Goal: Information Seeking & Learning: Learn about a topic

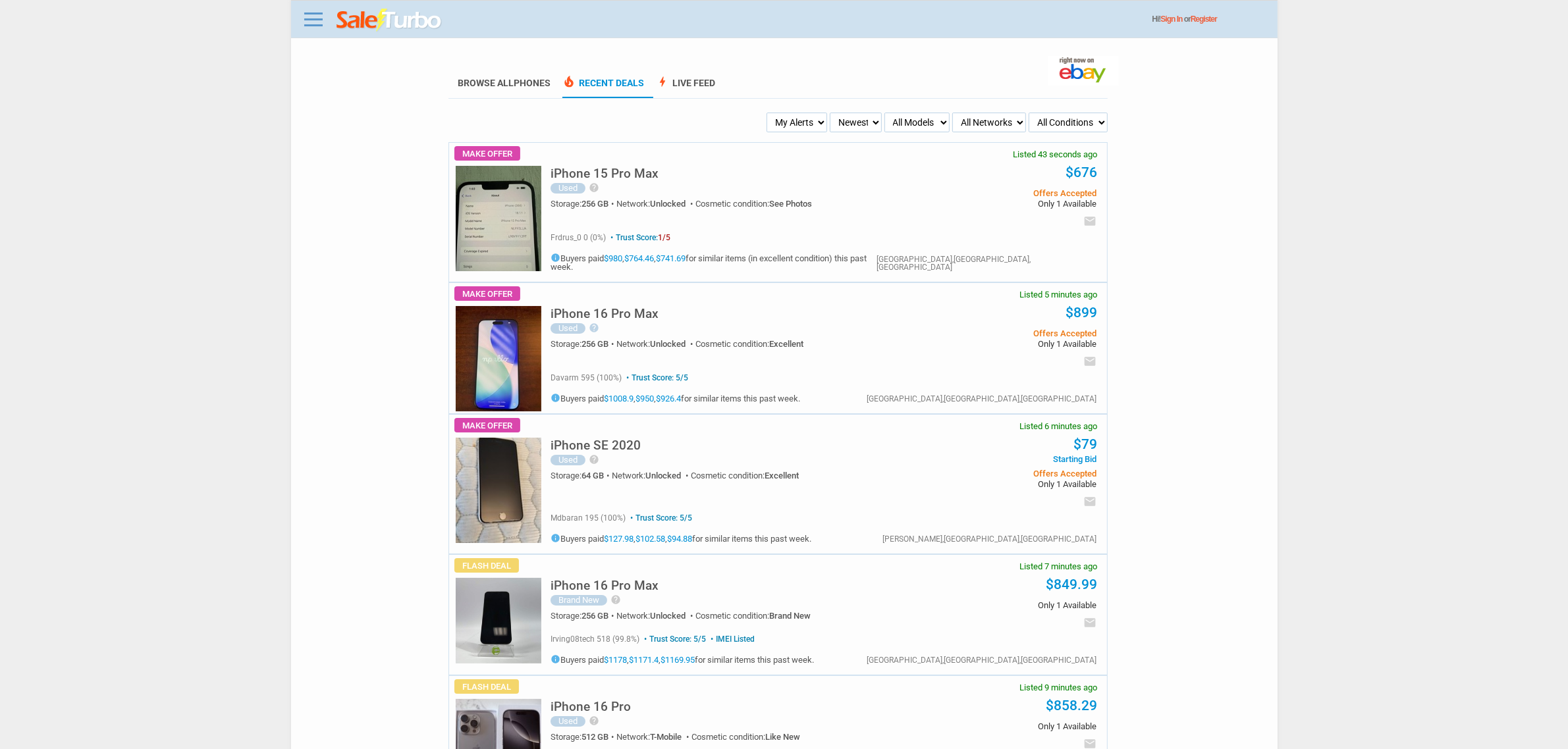
click at [792, 121] on select "My Alerts All Deals BIN Only w/ Offers Only" at bounding box center [797, 122] width 61 height 20
select select "flash_bin"
click at [767, 113] on select "My Alerts All Deals BIN Only w/ Offers Only" at bounding box center [797, 122] width 61 height 20
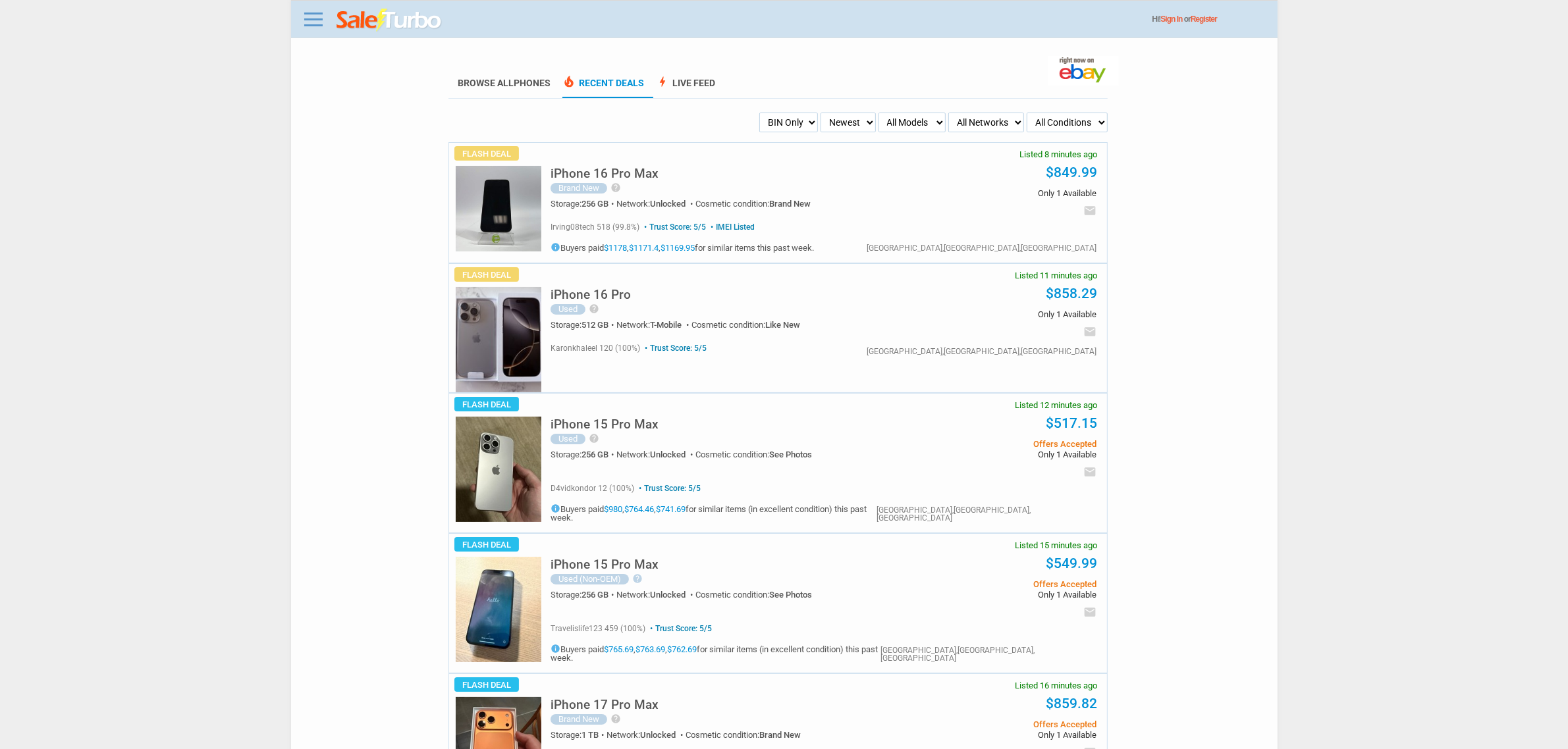
click at [1089, 113] on select "All Conditions Brand New New (box opened) Refurbished Used Used with Defects Us…" at bounding box center [1067, 122] width 81 height 20
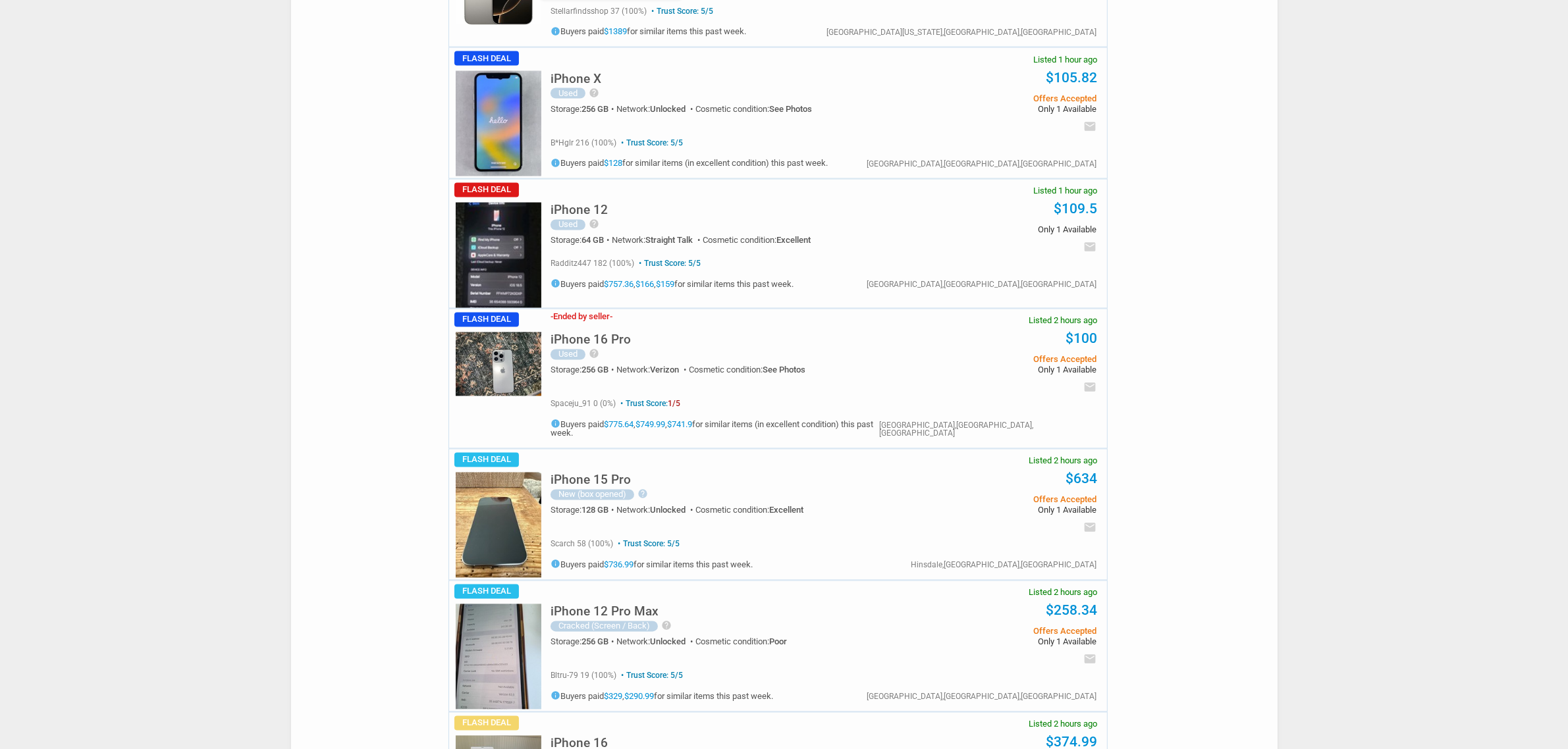
scroll to position [3209, 0]
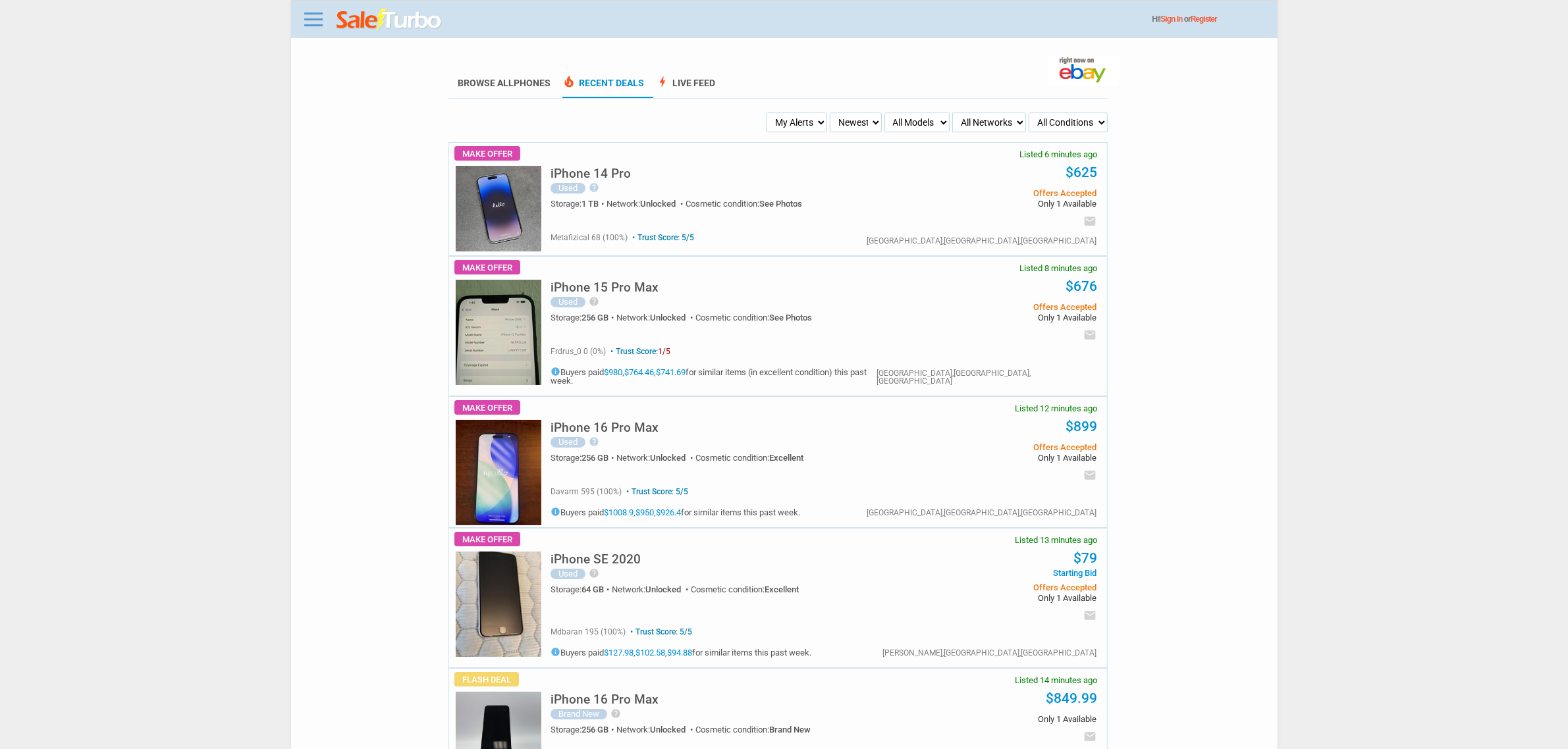
click at [800, 122] on select "My Alerts All Deals BIN Only w/ Offers Only" at bounding box center [797, 122] width 61 height 20
select select "flash_bin"
click at [767, 113] on select "My Alerts All Deals BIN Only w/ Offers Only" at bounding box center [797, 122] width 61 height 20
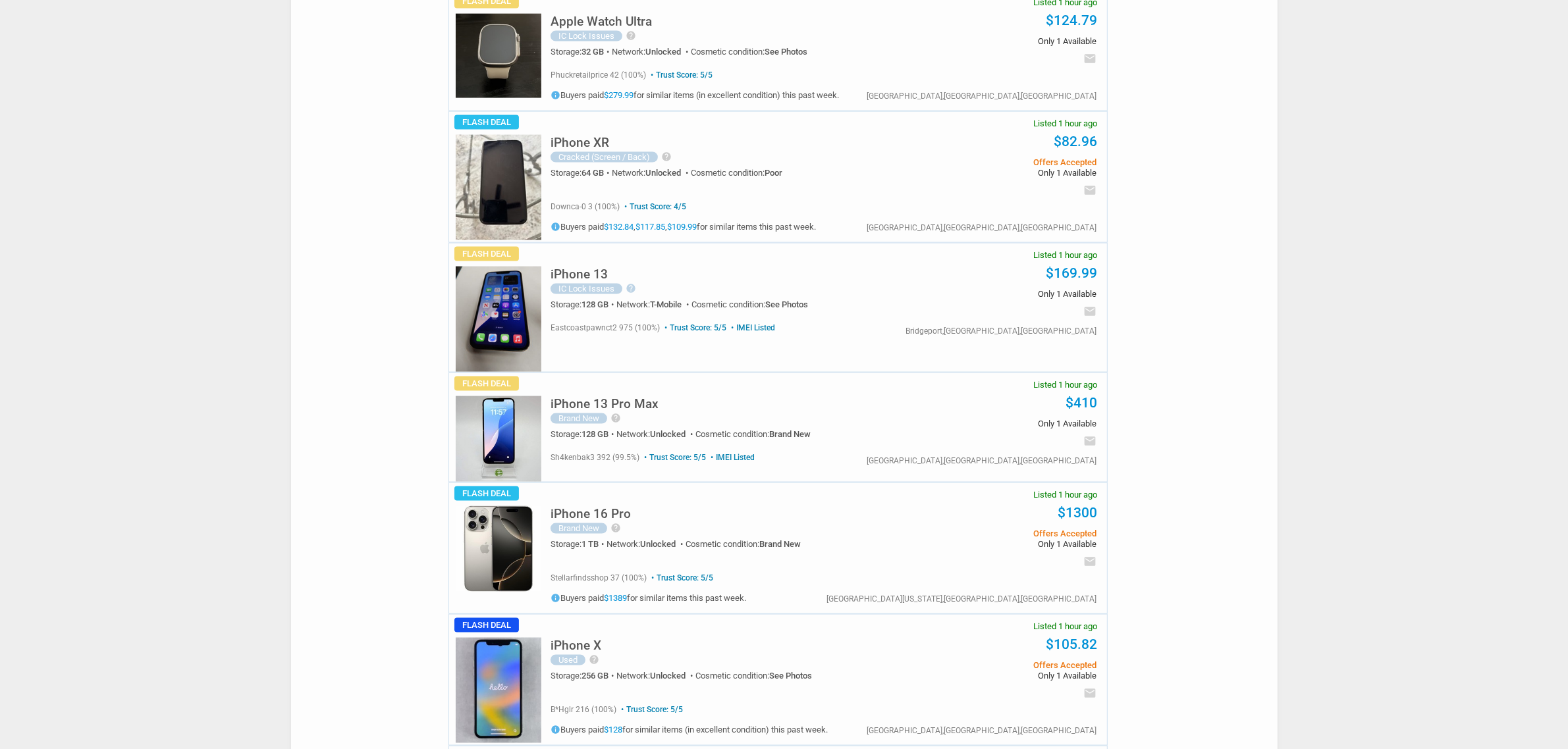
scroll to position [2386, 0]
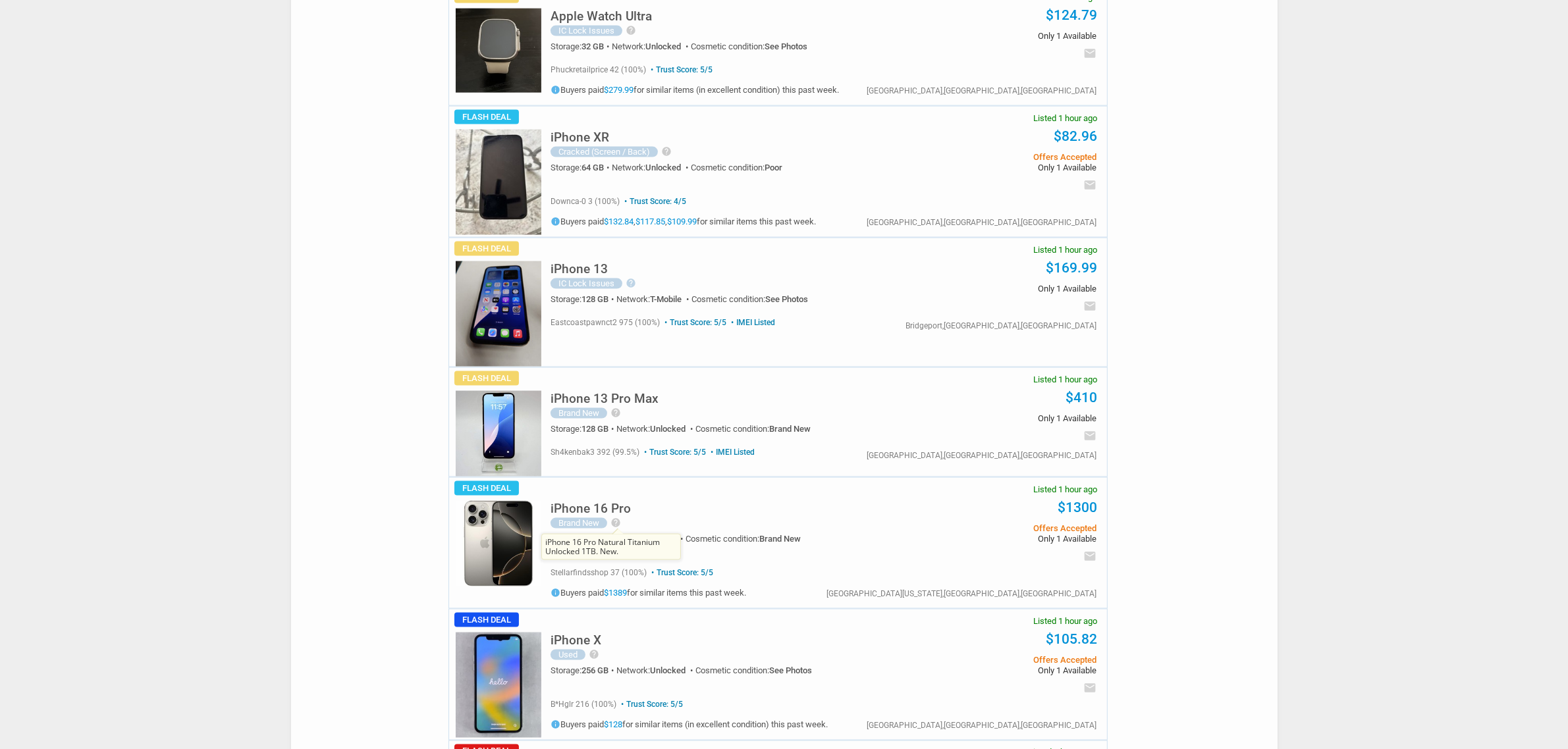
click at [613, 517] on icon "help" at bounding box center [615, 522] width 10 height 10
click at [614, 502] on h5 "iPhone 16 Pro" at bounding box center [591, 508] width 81 height 12
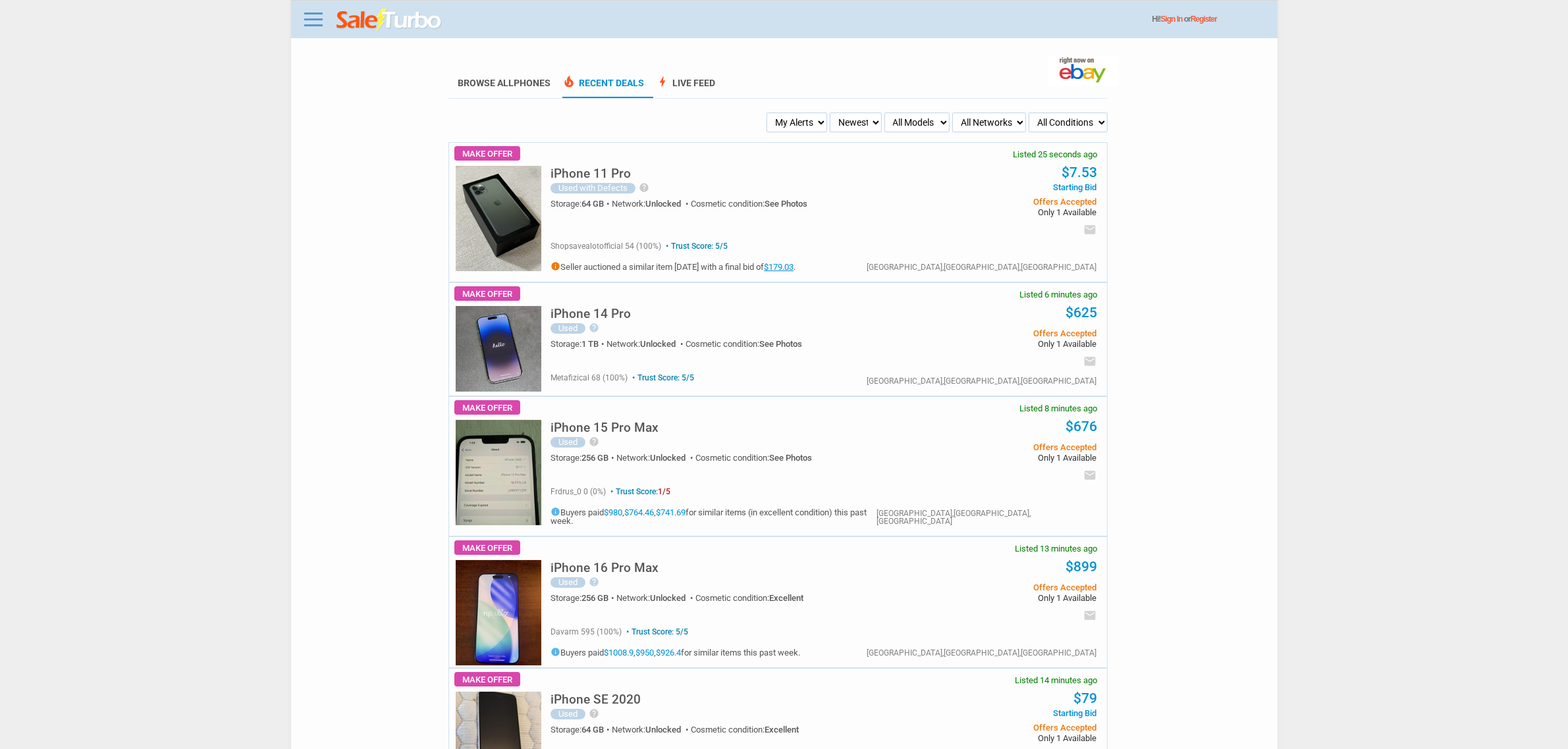
drag, startPoint x: 854, startPoint y: 89, endPoint x: 848, endPoint y: 100, distance: 12.5
click at [854, 93] on ul "Browse All Phones local_fire_department Recent Deals bolt Live Feed" at bounding box center [778, 84] width 659 height 29
click at [808, 120] on select "My Alerts All Deals BIN Only w/ Offers Only" at bounding box center [797, 122] width 61 height 20
select select "all_deals"
click at [767, 113] on select "My Alerts All Deals BIN Only w/ Offers Only" at bounding box center [797, 122] width 61 height 20
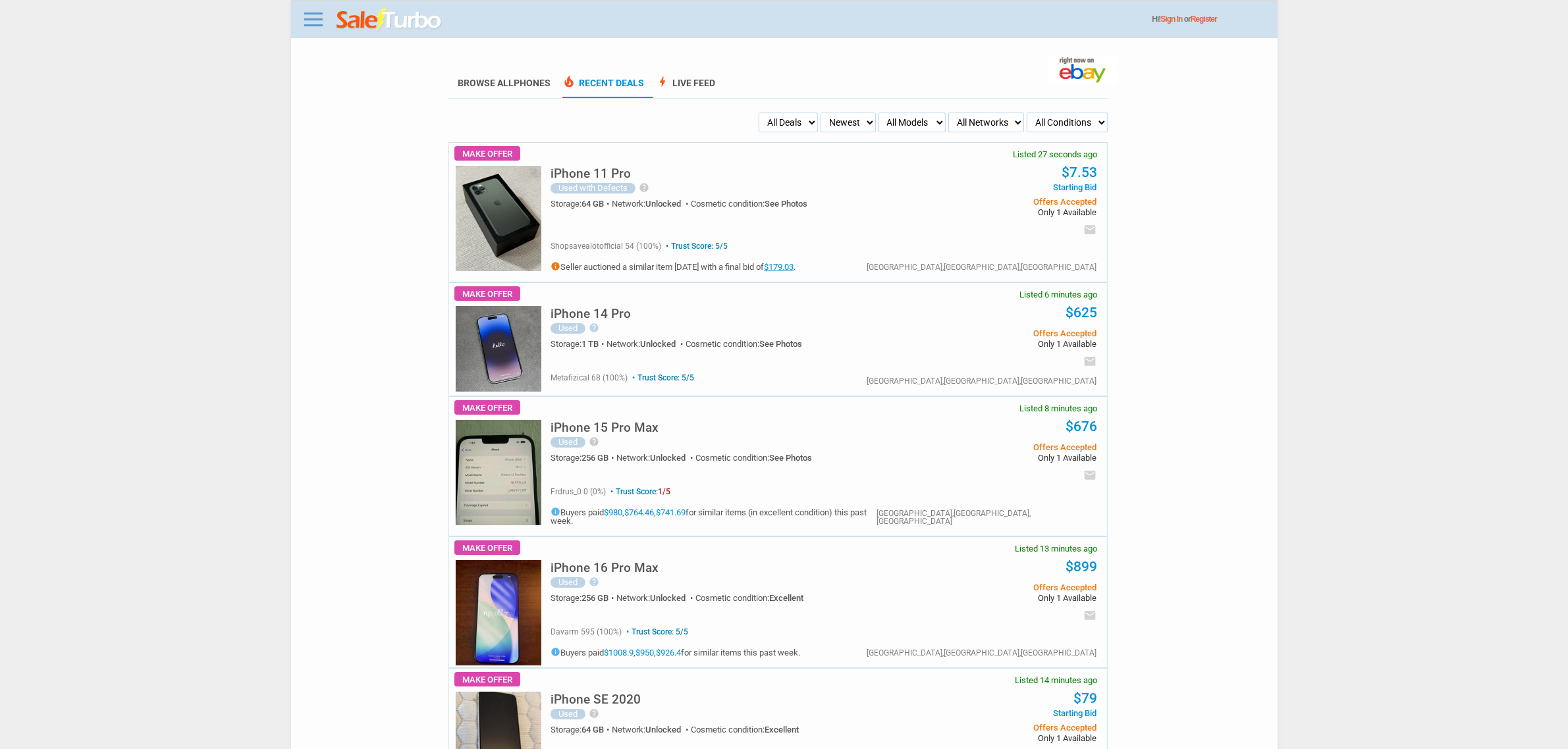
drag, startPoint x: 0, startPoint y: 0, endPoint x: 794, endPoint y: 130, distance: 804.6
click at [794, 130] on select "My Alerts All Deals BIN Only w/ Offers Only" at bounding box center [788, 122] width 59 height 20
select select "flash_bin"
click at [759, 113] on select "My Alerts All Deals BIN Only w/ Offers Only" at bounding box center [788, 122] width 59 height 20
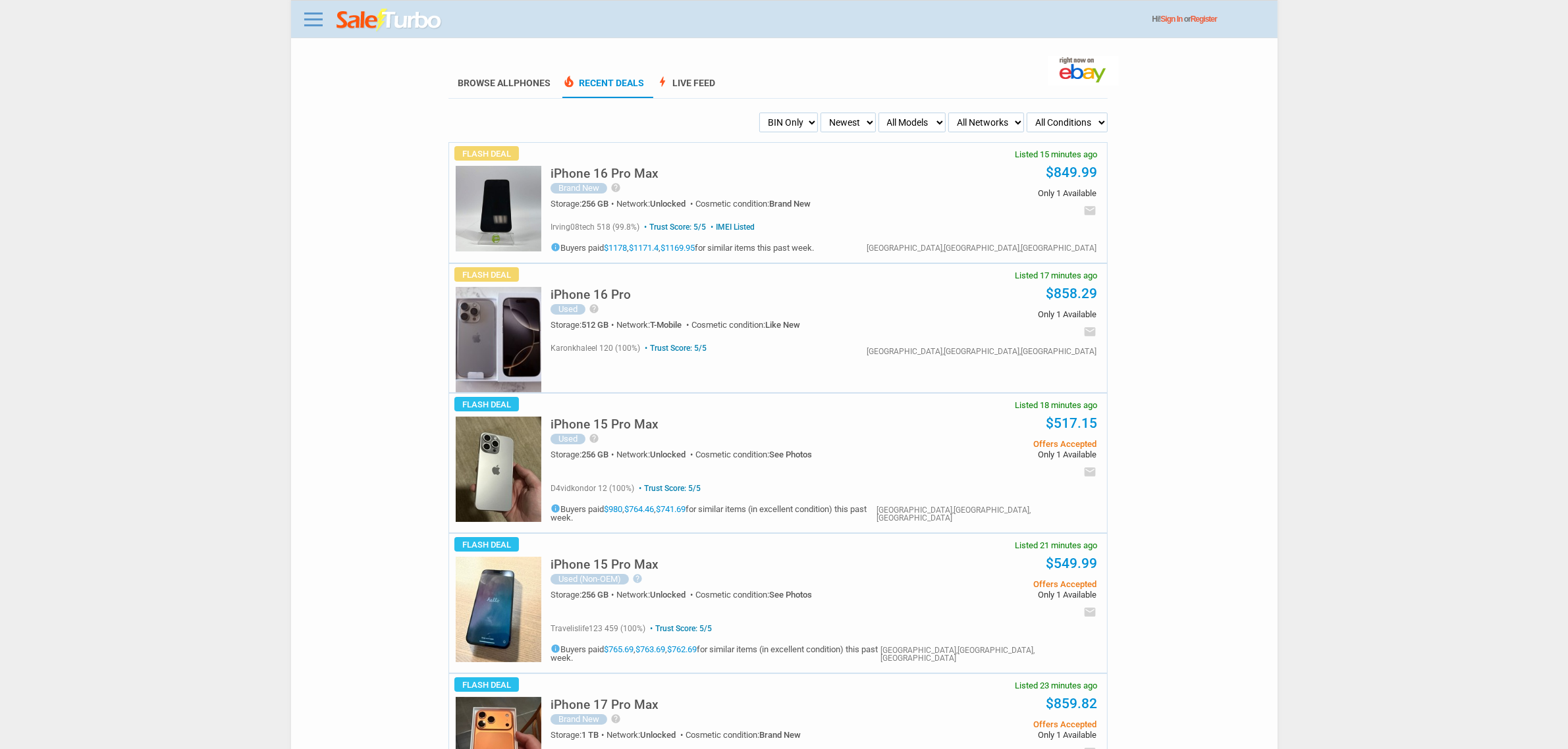
click at [781, 127] on select "My Alerts All Deals BIN Only w/ Offers Only" at bounding box center [788, 122] width 59 height 20
select select "flash_offers"
click at [759, 113] on select "My Alerts All Deals BIN Only w/ Offers Only" at bounding box center [788, 122] width 59 height 20
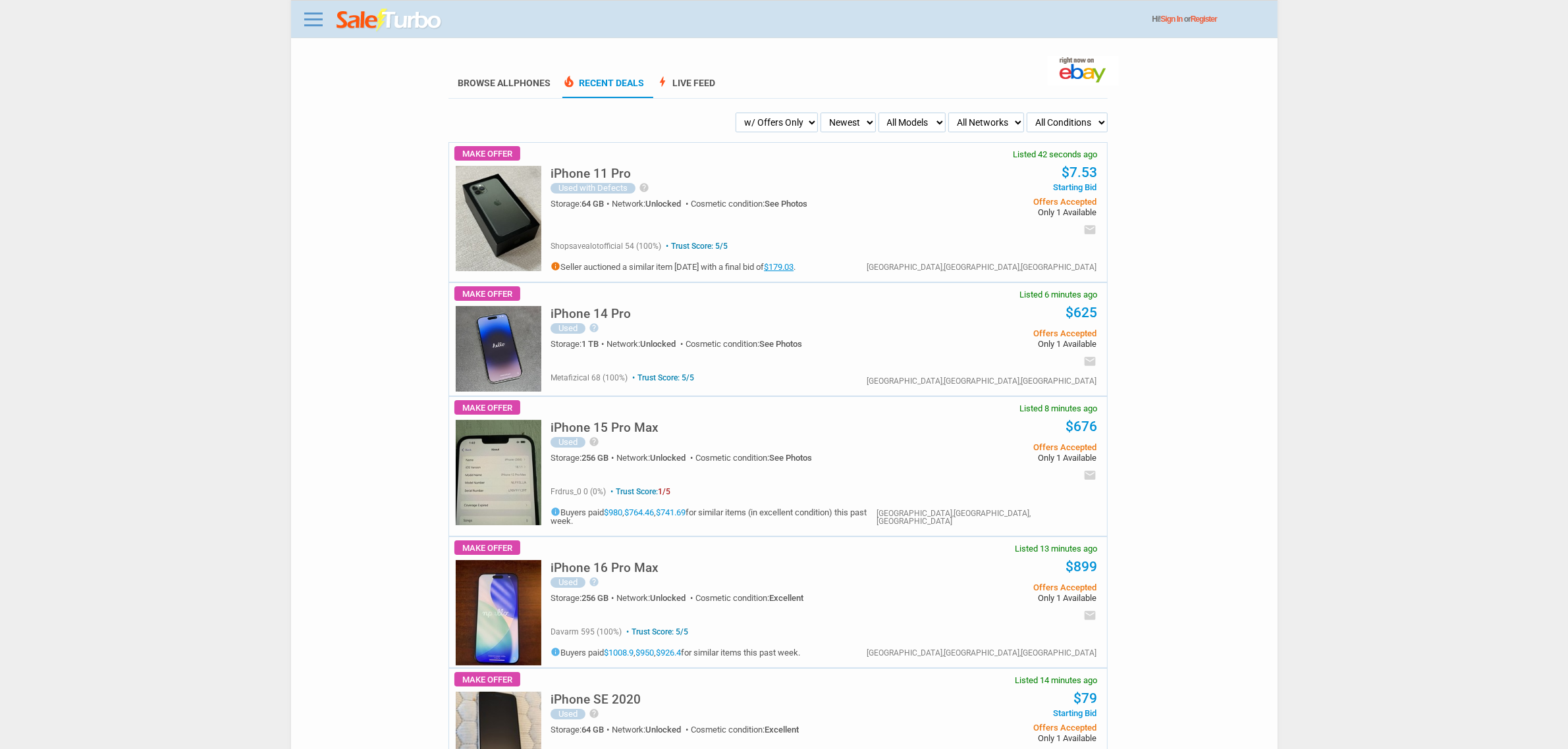
click at [931, 122] on select "All Models Apple Watch Ultra 2 Apple Watch Ultra iPhone 16 Pro Max iPhone 16 Pr…" at bounding box center [912, 122] width 67 height 20
click at [823, 122] on select "Newest Oldest Sold Fastest Savvy Buyers Price (Low - High) Price (High - Low)" at bounding box center [848, 122] width 55 height 20
click at [778, 122] on select "My Alerts All Deals BIN Only w/ Offers Only" at bounding box center [776, 122] width 83 height 20
select select "flash_bin"
click at [759, 113] on select "My Alerts All Deals BIN Only w/ Offers Only" at bounding box center [776, 122] width 83 height 20
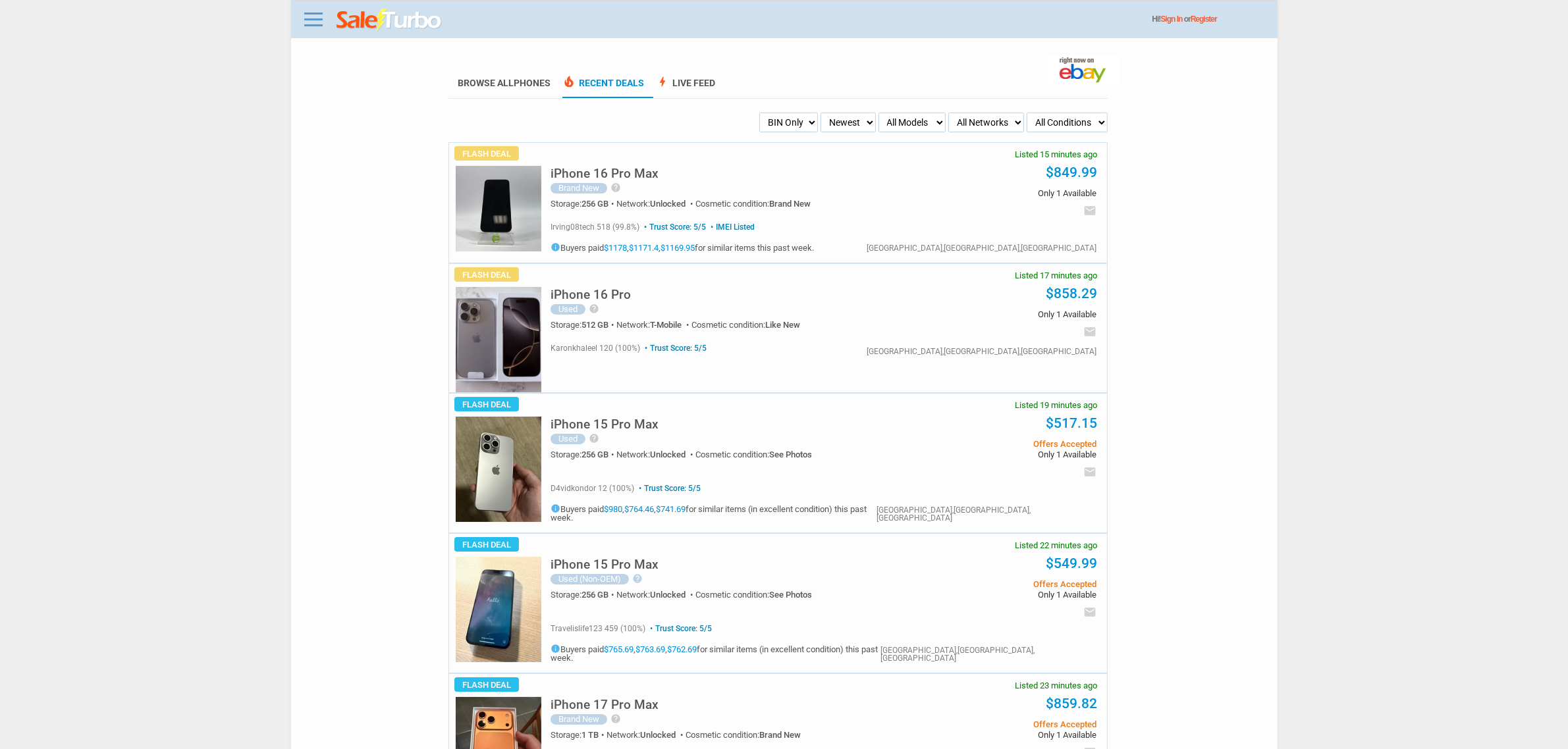
click at [771, 149] on div "iPhone 16 Pro [PERSON_NAME] New help Serial# CL9KLVT7T5 Cosmetic condition: The…" at bounding box center [823, 178] width 546 height 72
click at [771, 142] on div "iPhone 16 Pro [PERSON_NAME] New help Serial# CL9KLVT7T5 Cosmetic condition: The…" at bounding box center [823, 178] width 546 height 72
click at [771, 128] on select "My Alerts All Deals BIN Only w/ Offers Only" at bounding box center [788, 122] width 59 height 20
select select "all_deals"
click at [759, 113] on select "My Alerts All Deals BIN Only w/ Offers Only" at bounding box center [788, 122] width 59 height 20
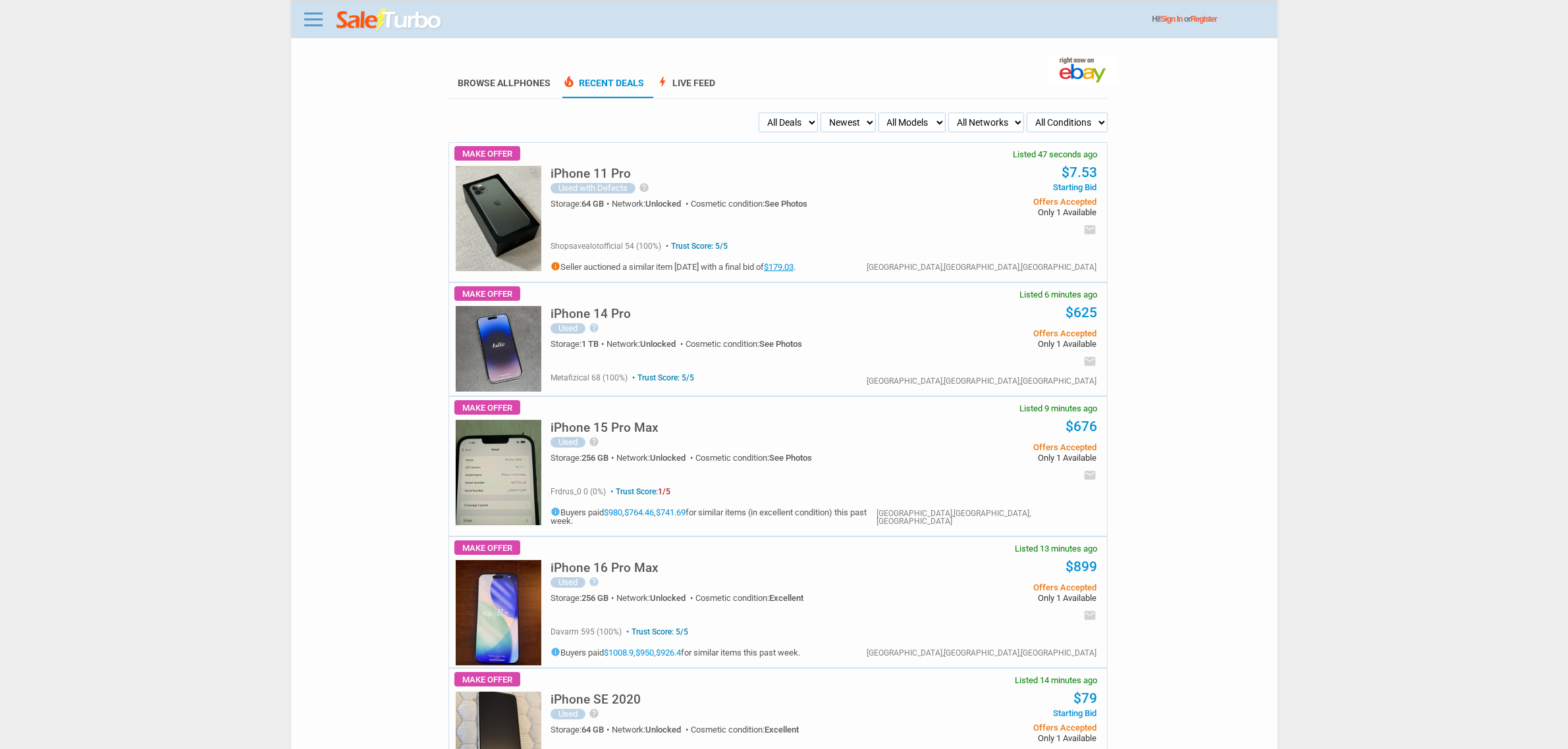
click at [804, 130] on select "My Alerts All Deals BIN Only w/ Offers Only" at bounding box center [788, 122] width 59 height 20
select select "sent"
click at [759, 113] on select "My Alerts All Deals BIN Only w/ Offers Only" at bounding box center [788, 122] width 59 height 20
click at [803, 130] on select "My Alerts All Deals BIN Only w/ Offers Only" at bounding box center [786, 122] width 63 height 20
select select "flash_bin"
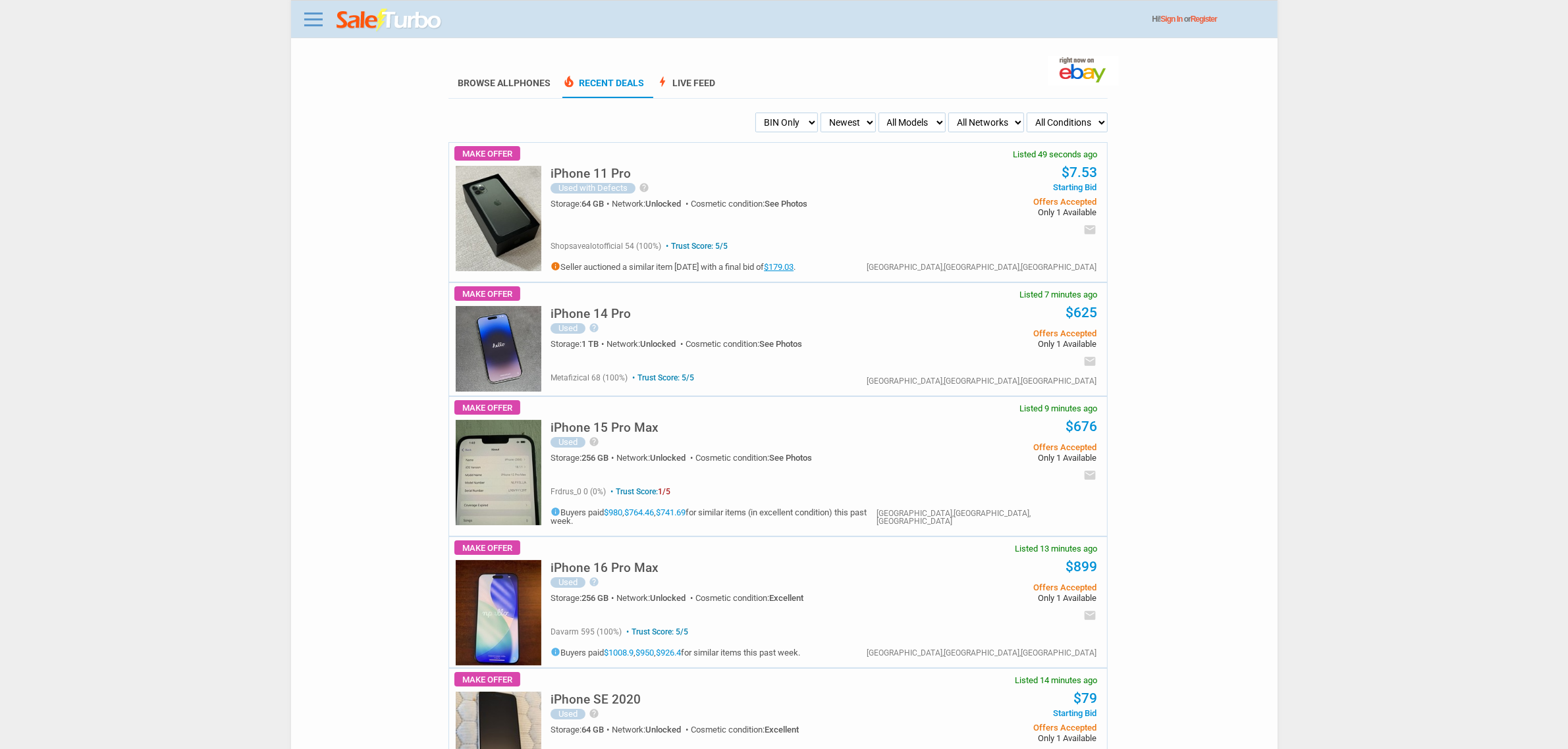
click at [759, 113] on select "My Alerts All Deals BIN Only w/ Offers Only" at bounding box center [786, 122] width 63 height 20
